Goal: Task Accomplishment & Management: Manage account settings

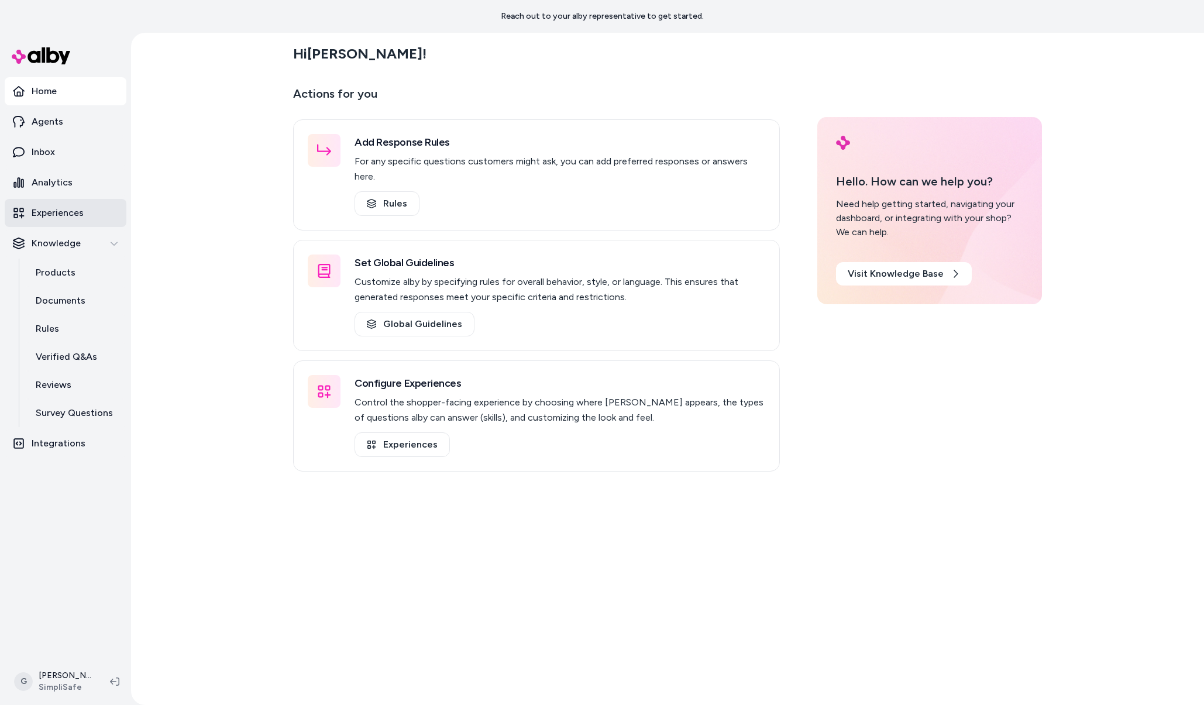
click at [53, 218] on p "Experiences" at bounding box center [58, 213] width 52 height 14
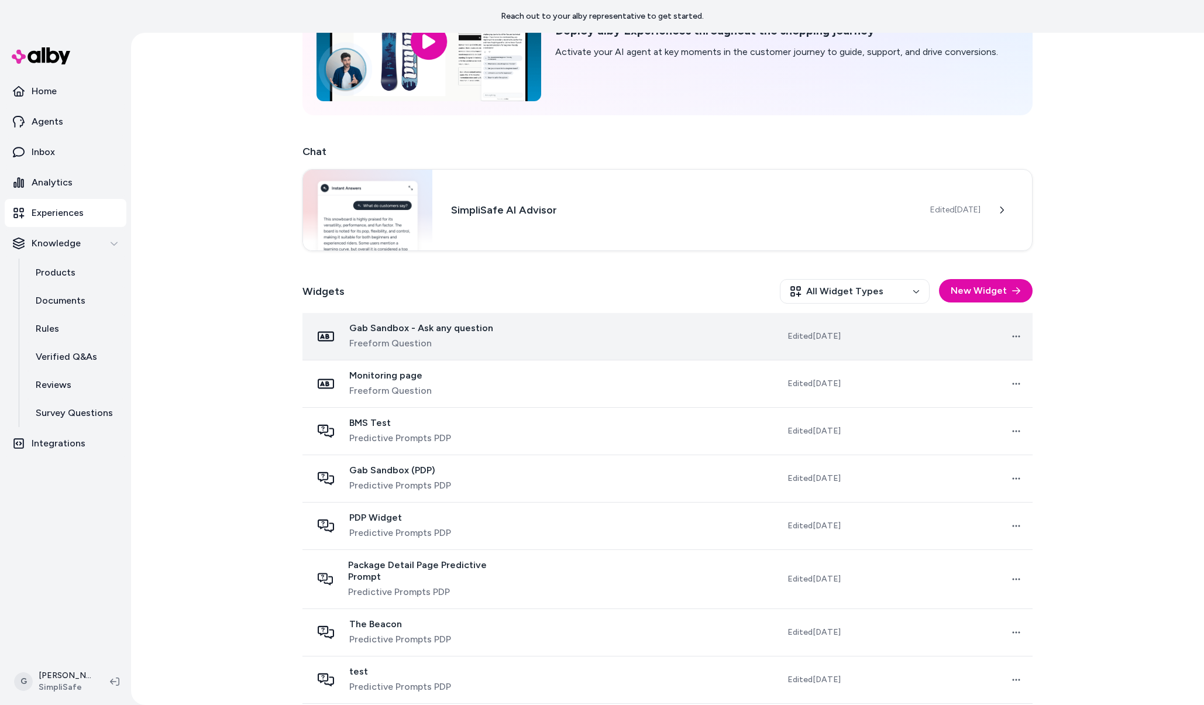
scroll to position [119, 0]
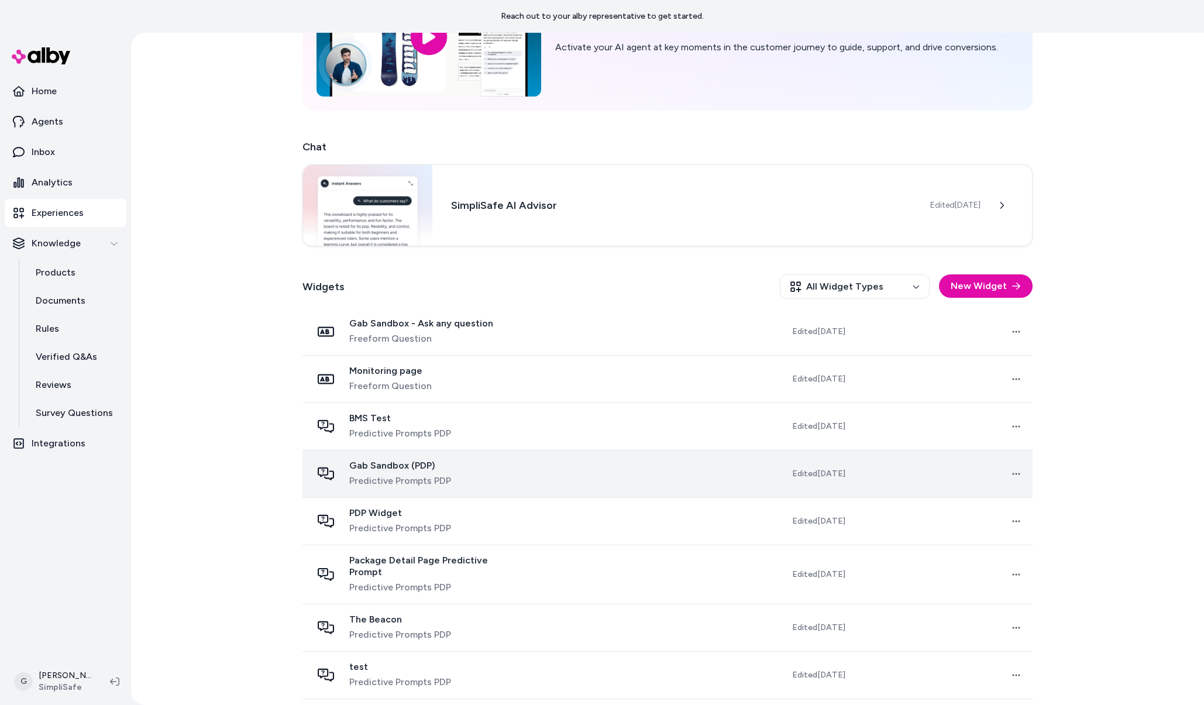
click at [393, 472] on div "Gab Sandbox (PDP) Predictive Prompts PDP" at bounding box center [400, 474] width 102 height 28
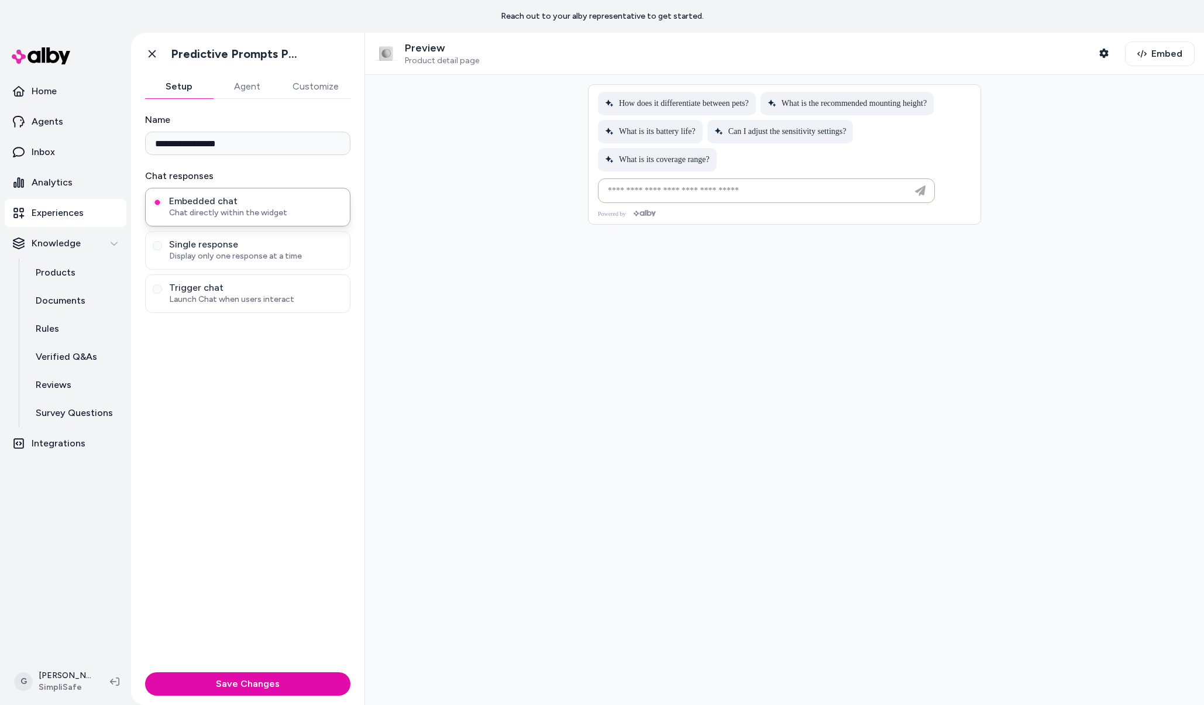
click at [325, 84] on button "Customize" at bounding box center [316, 86] width 70 height 23
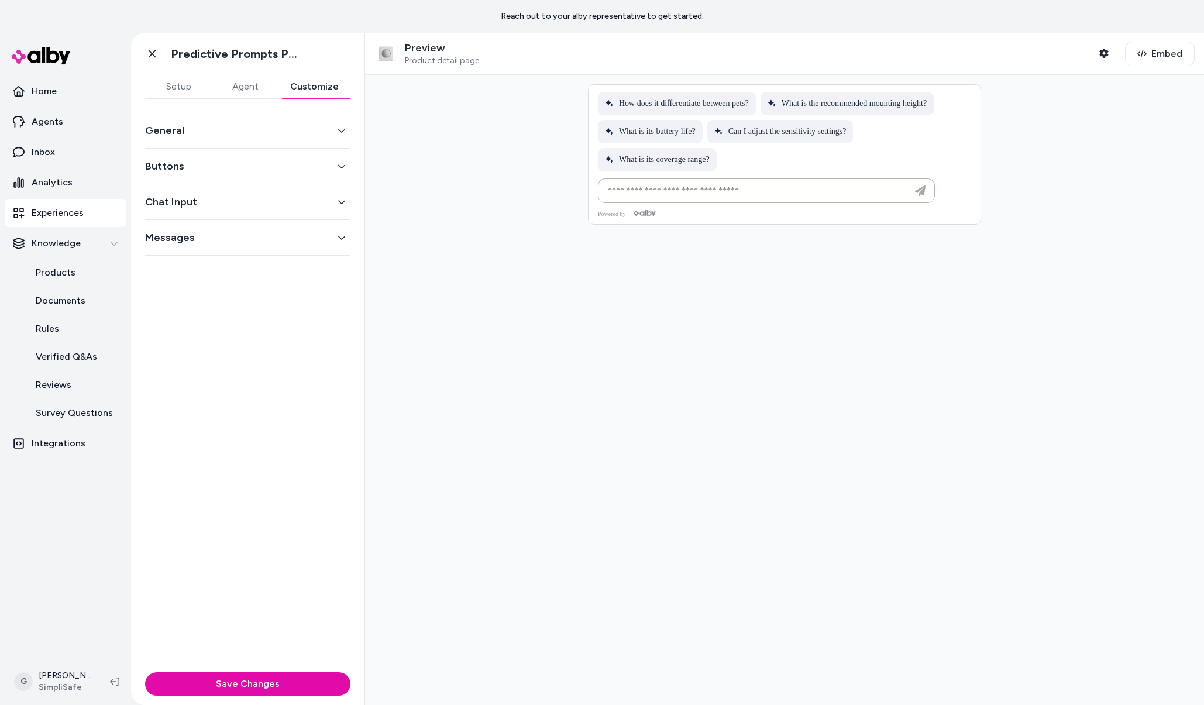
click at [291, 119] on div "General" at bounding box center [247, 131] width 205 height 36
click at [294, 128] on button "General" at bounding box center [247, 130] width 205 height 16
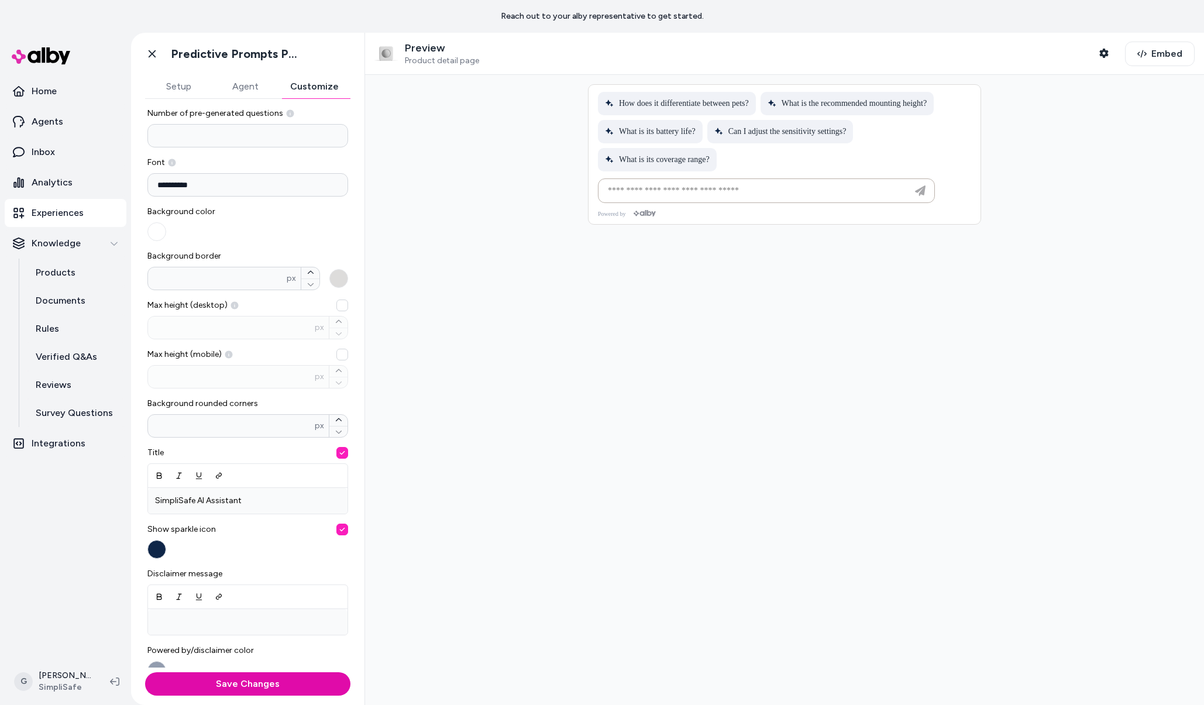
scroll to position [42, 0]
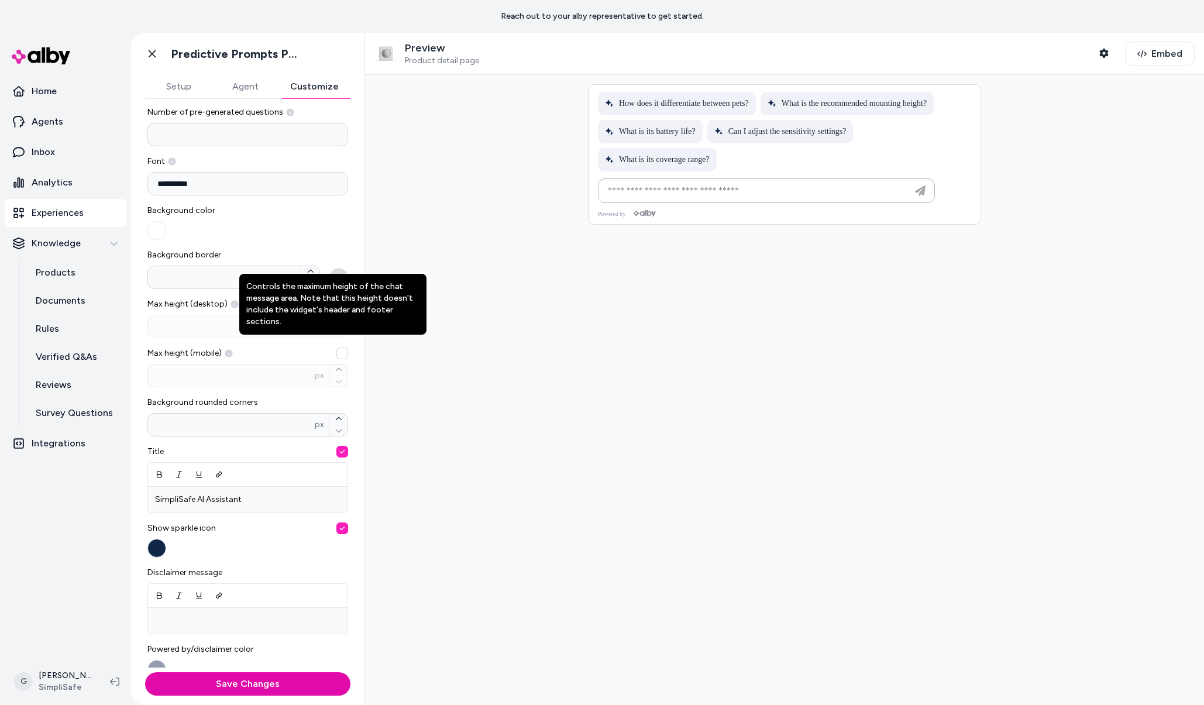
click at [230, 304] on icon at bounding box center [234, 304] width 9 height 9
click at [336, 304] on button "Max height (desktop) Controls the maximum height of the chat message area. Note…" at bounding box center [342, 304] width 12 height 12
type input "***"
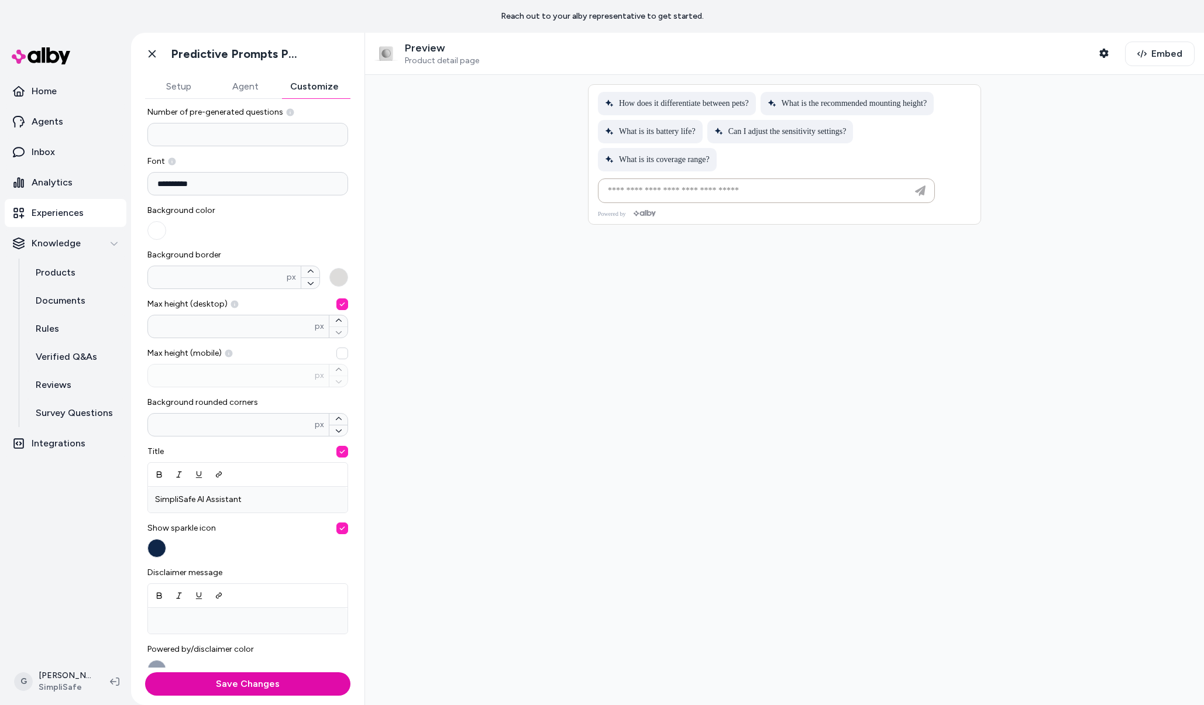
click at [233, 304] on icon at bounding box center [235, 305] width 8 height 8
click at [336, 304] on button "Max height (desktop) *** px" at bounding box center [342, 304] width 12 height 12
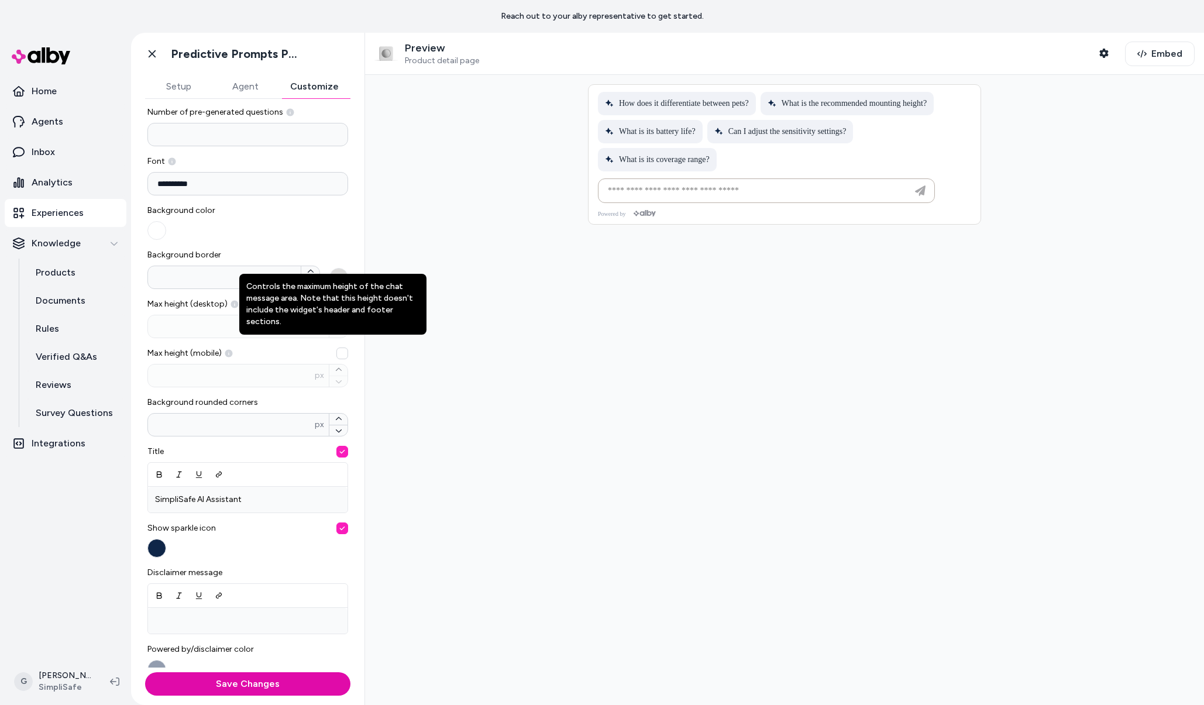
click at [232, 307] on icon at bounding box center [235, 305] width 8 height 8
click at [336, 307] on button "Max height (desktop) Controls the maximum height of the chat message area. Note…" at bounding box center [342, 304] width 12 height 12
type input "***"
click at [231, 306] on icon at bounding box center [235, 305] width 8 height 8
click at [336, 306] on button "Max height (desktop) Controls the maximum height of the chat message area. Note…" at bounding box center [342, 304] width 12 height 12
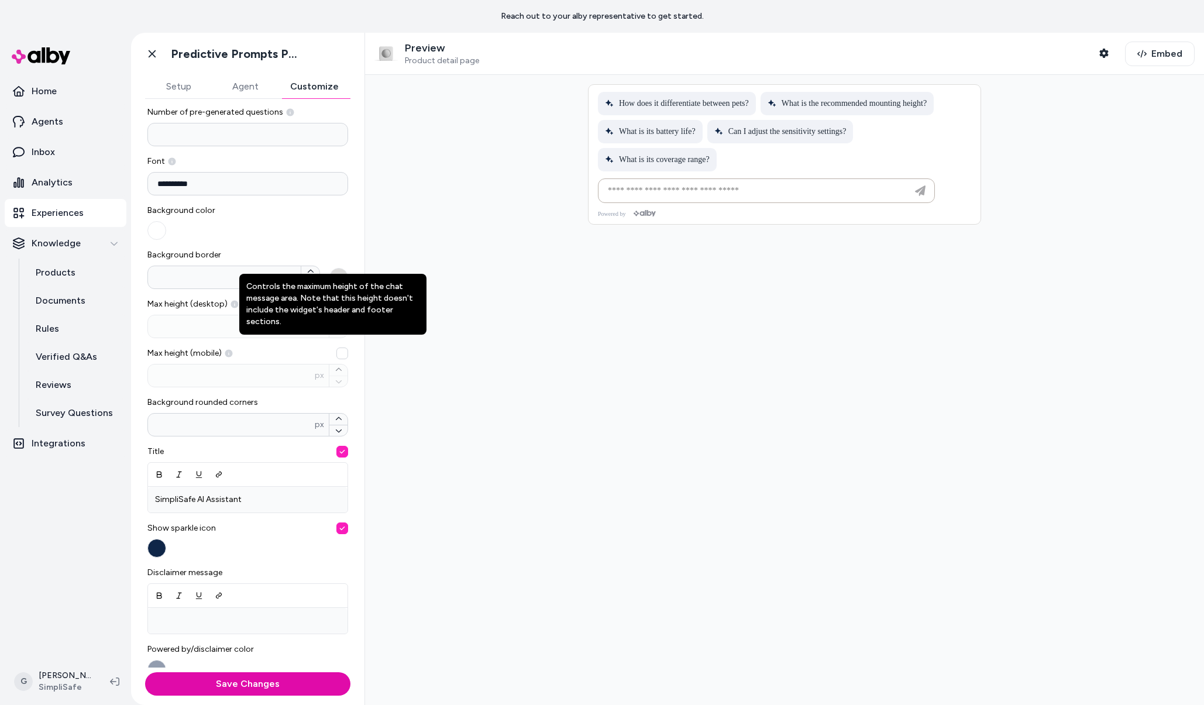
click at [412, 171] on div at bounding box center [784, 390] width 839 height 630
